Goal: Information Seeking & Learning: Learn about a topic

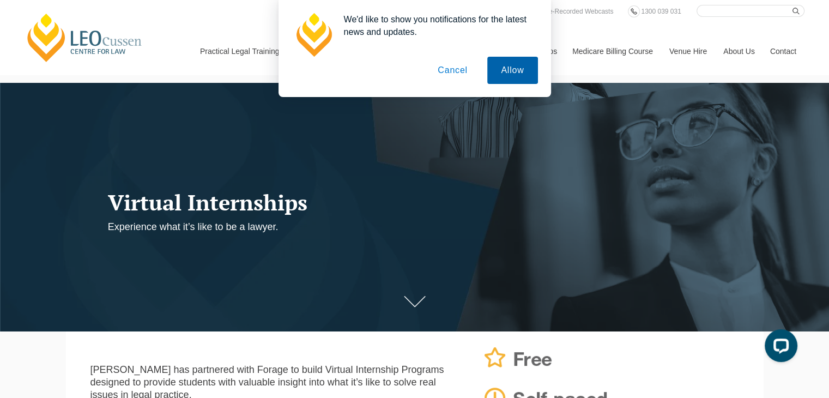
click at [508, 66] on button "Allow" at bounding box center [512, 70] width 50 height 27
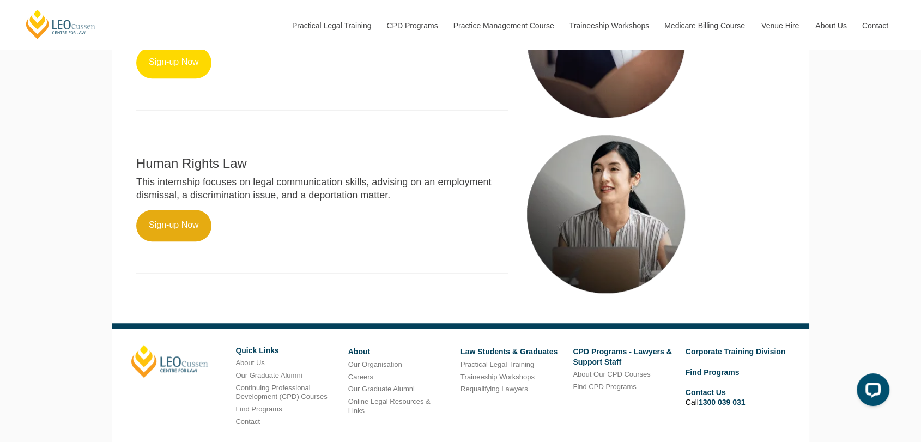
scroll to position [735, 0]
